Goal: Navigation & Orientation: Find specific page/section

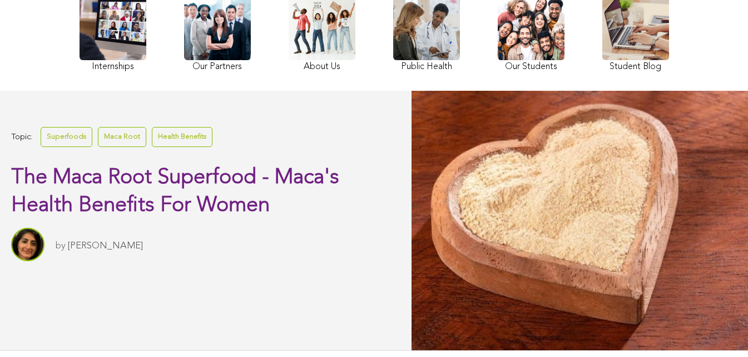
scroll to position [481, 0]
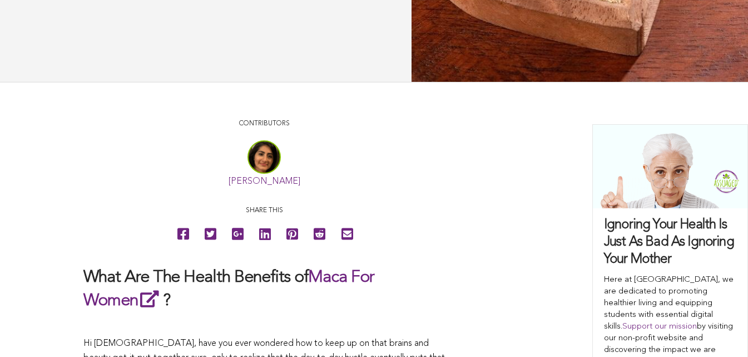
click at [229, 186] on link "[PERSON_NAME]" at bounding box center [265, 181] width 72 height 9
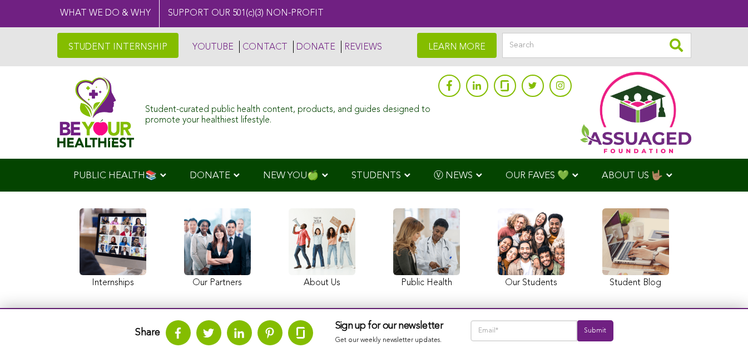
click at [57, 114] on img at bounding box center [95, 112] width 77 height 71
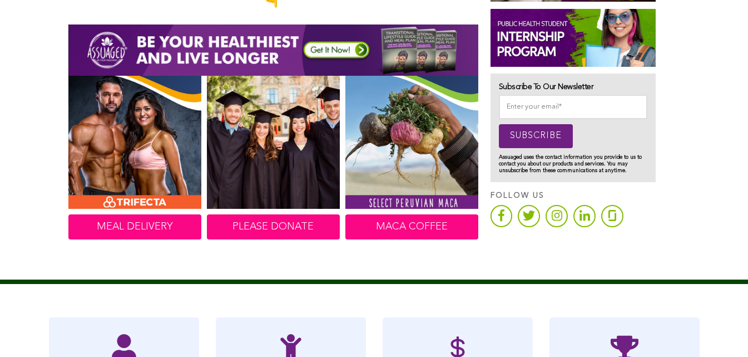
scroll to position [667, 0]
